Goal: Task Accomplishment & Management: Use online tool/utility

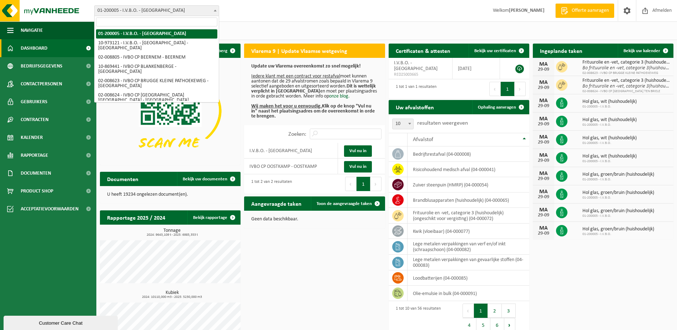
click at [218, 10] on span at bounding box center [215, 10] width 7 height 9
select select "5344"
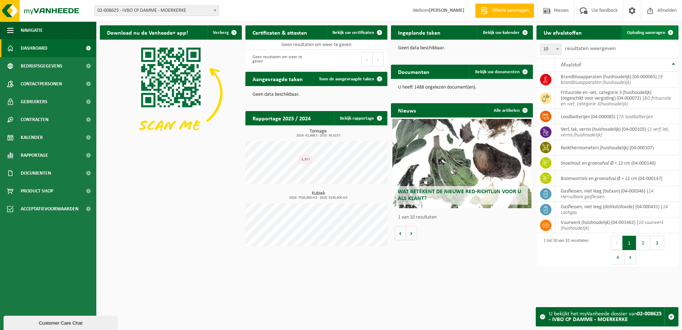
click at [652, 35] on span "Ophaling aanvragen" at bounding box center [646, 32] width 38 height 5
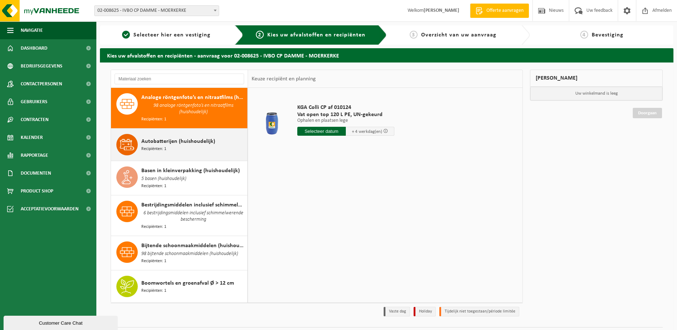
click at [242, 129] on div "Autobatterijen (huishoudelijk) Recipiënten: 1" at bounding box center [179, 144] width 137 height 32
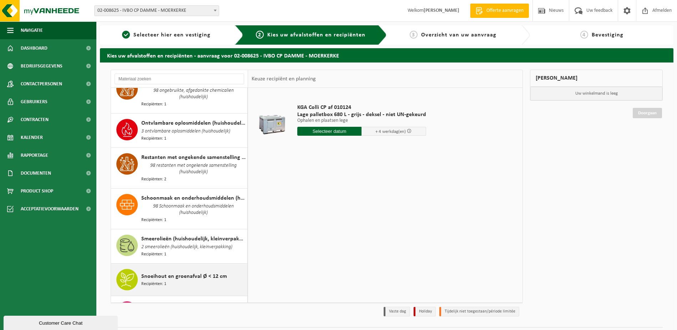
click at [196, 272] on span "Snoeihout en groenafval Ø < 12 cm" at bounding box center [184, 276] width 86 height 9
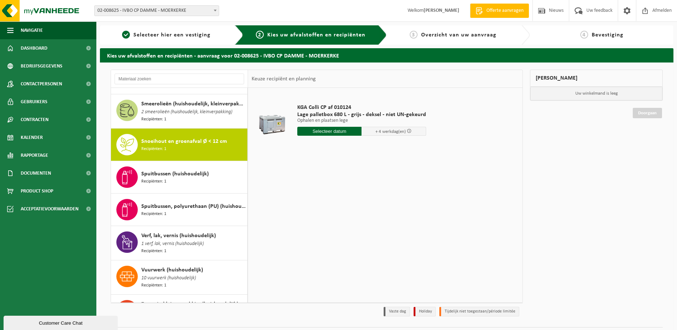
scroll to position [882, 0]
click at [317, 131] on input "text" at bounding box center [325, 131] width 57 height 9
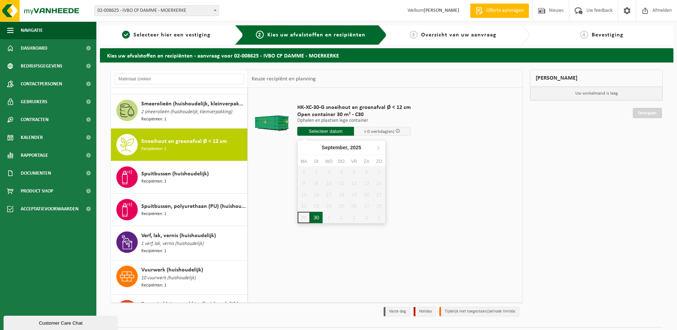
click at [314, 218] on div "30" at bounding box center [316, 217] width 12 height 11
type input "Van 2025-09-30"
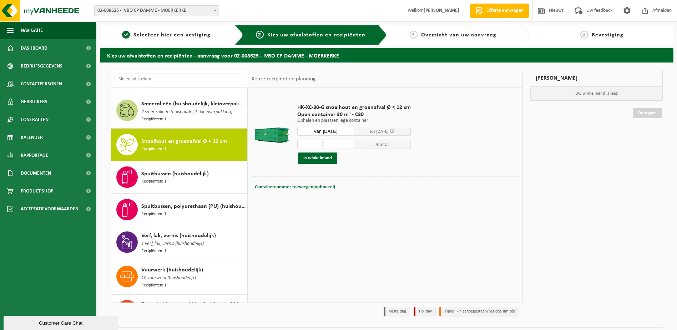
click at [347, 141] on input "1" at bounding box center [325, 143] width 57 height 9
type input "2"
click at [347, 141] on input "2" at bounding box center [325, 143] width 57 height 9
click at [325, 160] on button "In winkelmand" at bounding box center [317, 157] width 39 height 11
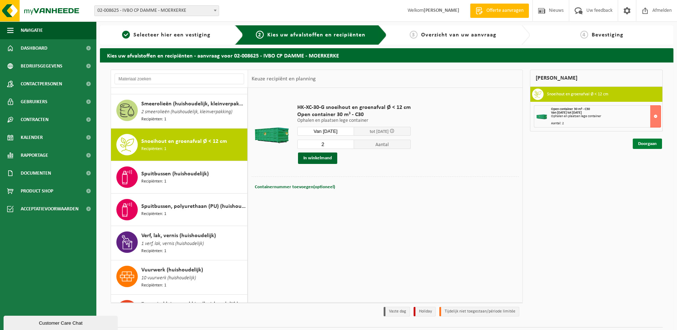
click at [651, 142] on link "Doorgaan" at bounding box center [646, 143] width 29 height 10
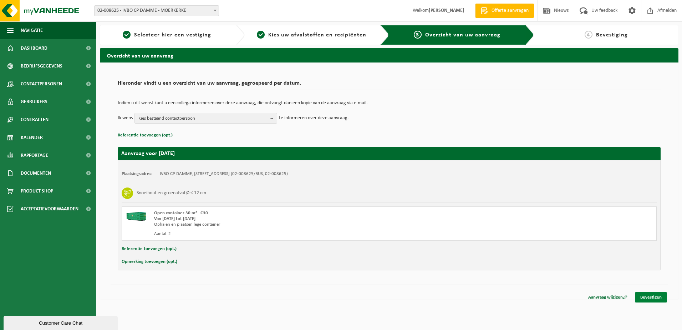
click at [660, 300] on link "Bevestigen" at bounding box center [651, 297] width 32 height 10
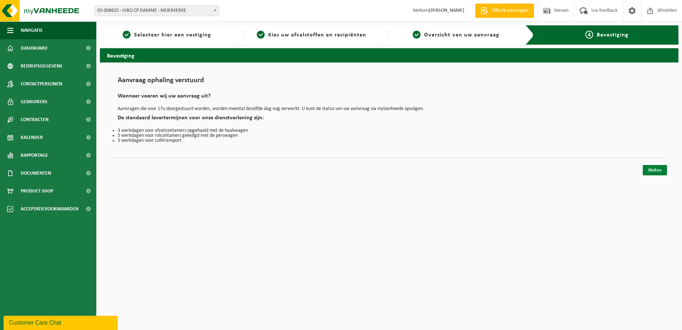
click at [653, 169] on link "Sluiten" at bounding box center [655, 170] width 24 height 10
